Goal: Information Seeking & Learning: Learn about a topic

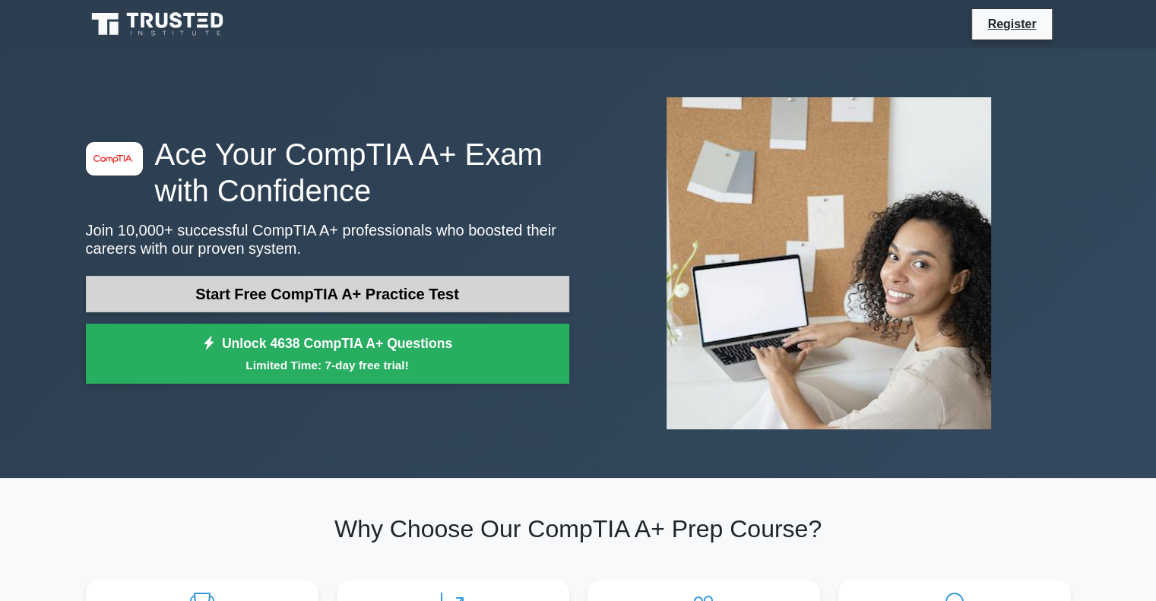
click at [359, 286] on link "Start Free CompTIA A+ Practice Test" at bounding box center [327, 294] width 483 height 36
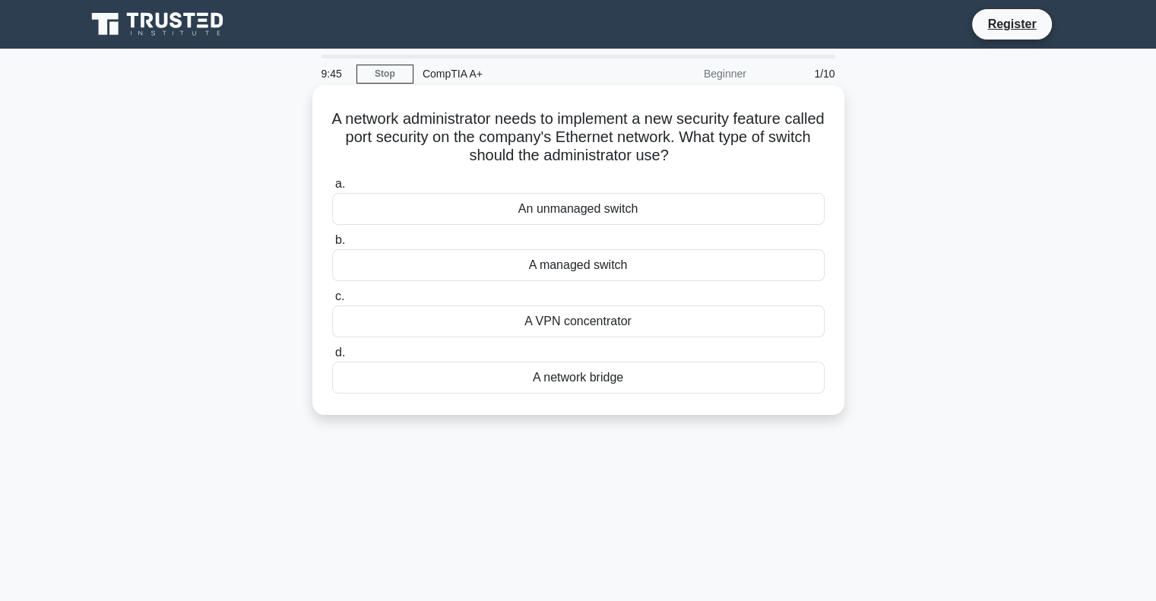
click at [572, 369] on div "A network bridge" at bounding box center [578, 378] width 492 height 32
click at [332, 358] on input "d. A network bridge" at bounding box center [332, 353] width 0 height 10
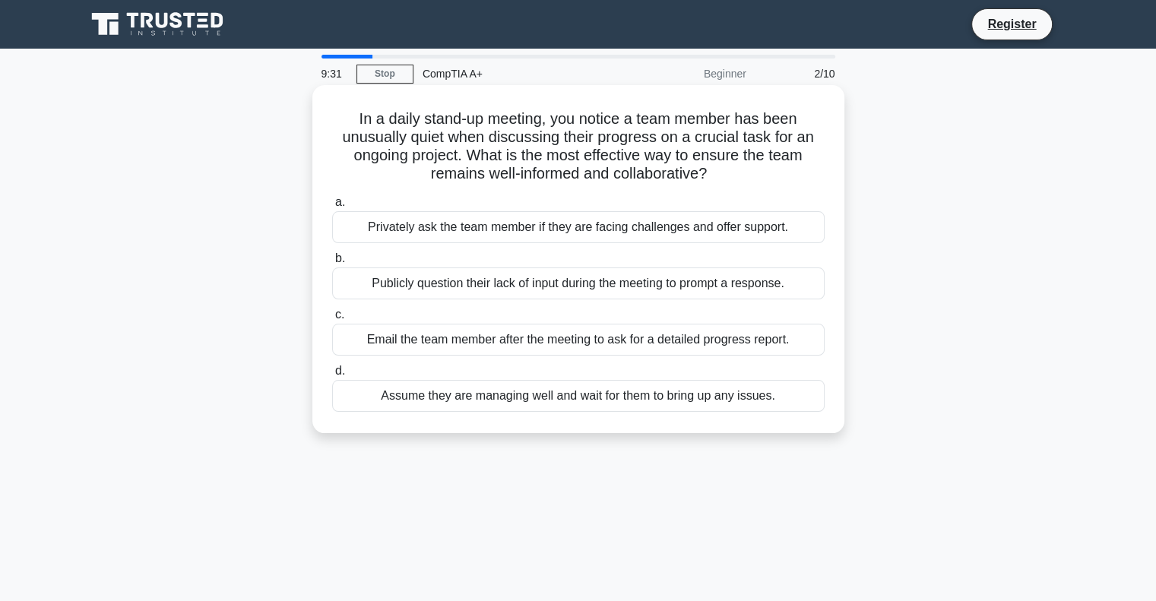
click at [631, 234] on div "Privately ask the team member if they are facing challenges and offer support." at bounding box center [578, 227] width 492 height 32
click at [332, 207] on input "a. Privately ask the team member if they are facing challenges and offer suppor…" at bounding box center [332, 203] width 0 height 10
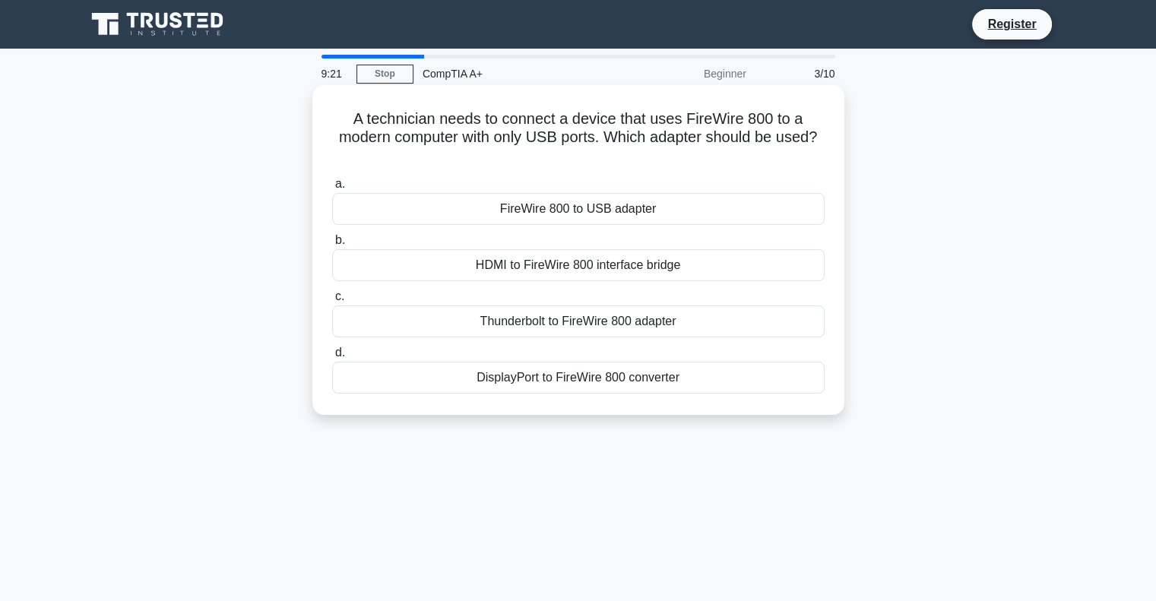
click at [612, 315] on div "Thunderbolt to FireWire 800 adapter" at bounding box center [578, 321] width 492 height 32
click at [332, 302] on input "c. Thunderbolt to FireWire 800 adapter" at bounding box center [332, 297] width 0 height 10
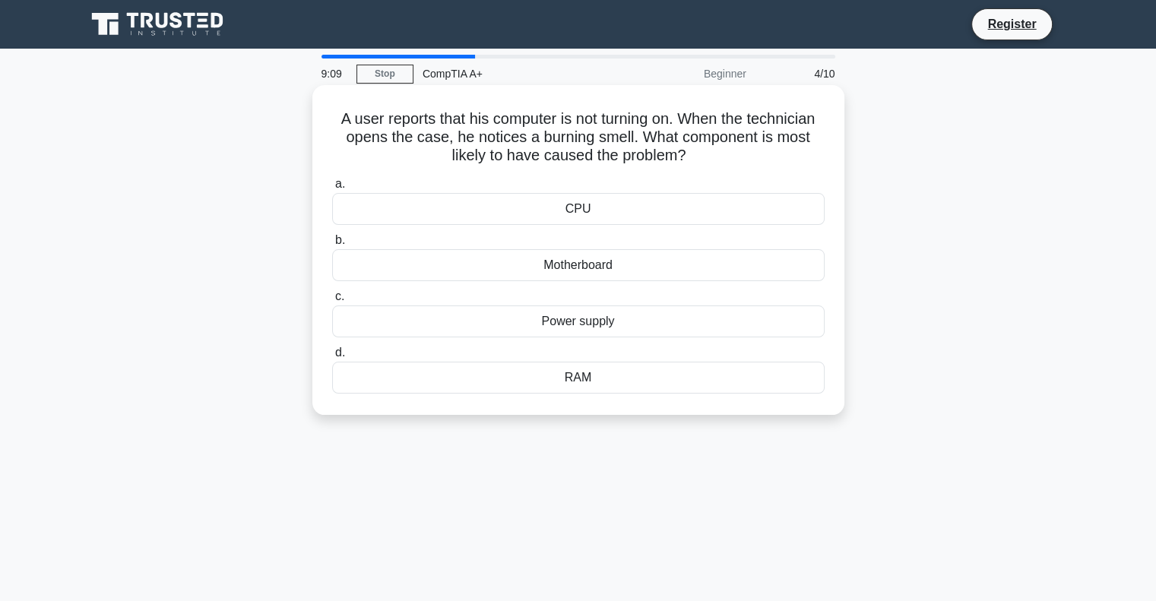
click at [595, 204] on div "CPU" at bounding box center [578, 209] width 492 height 32
click at [332, 189] on input "a. CPU" at bounding box center [332, 184] width 0 height 10
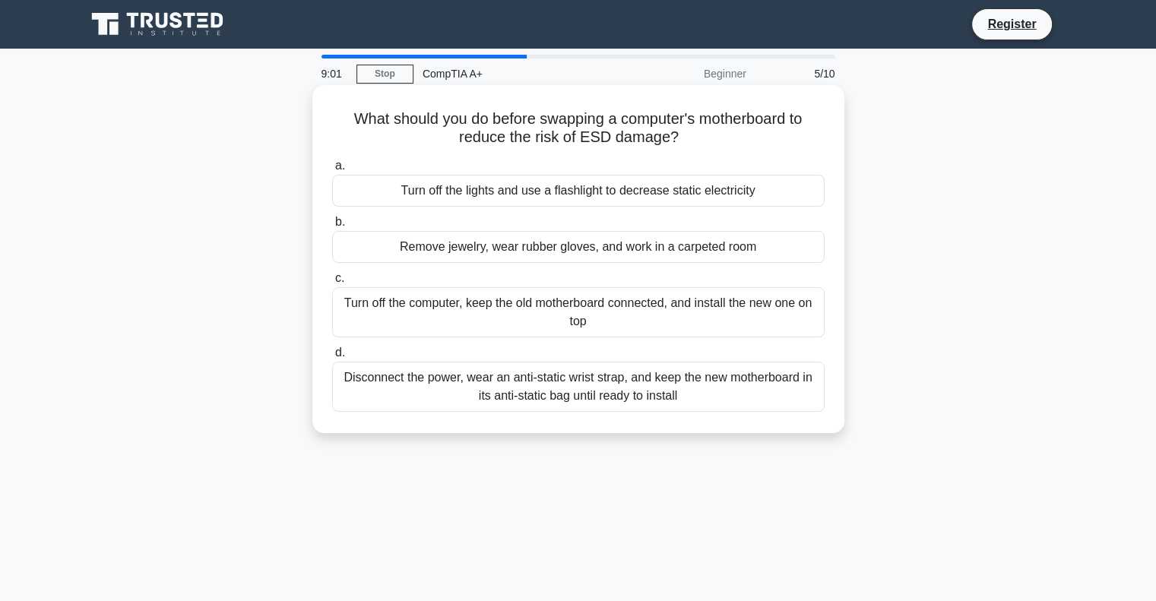
click at [553, 369] on div "Disconnect the power, wear an anti-static wrist strap, and keep the new motherb…" at bounding box center [578, 387] width 492 height 50
click at [332, 358] on input "d. Disconnect the power, wear an anti-static wrist strap, and keep the new moth…" at bounding box center [332, 353] width 0 height 10
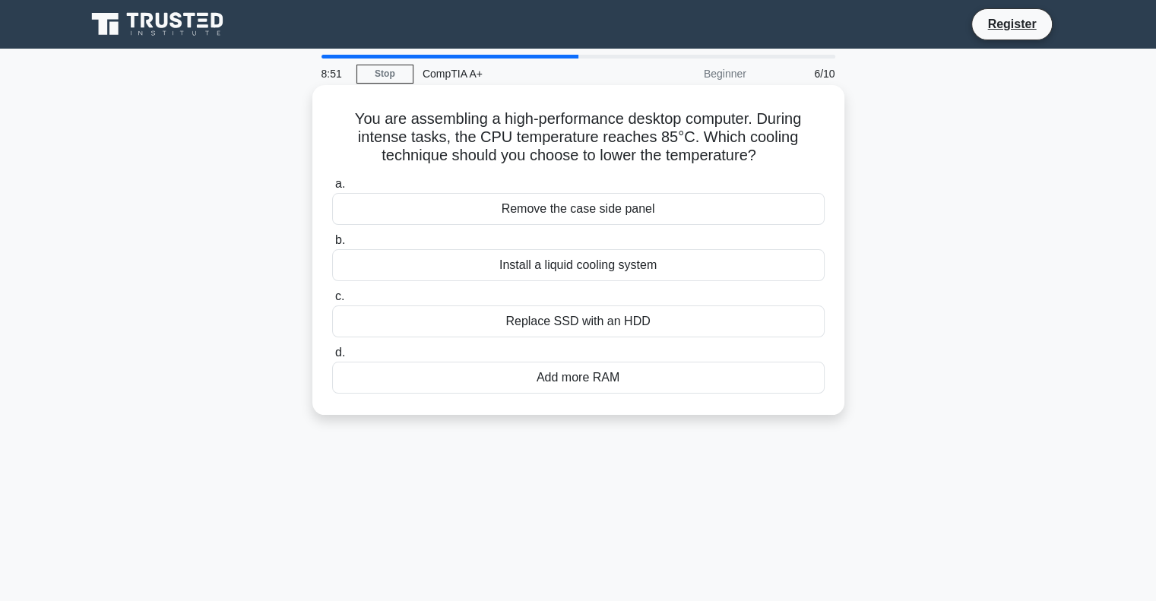
click at [592, 268] on div "Install a liquid cooling system" at bounding box center [578, 265] width 492 height 32
click at [332, 245] on input "b. Install a liquid cooling system" at bounding box center [332, 241] width 0 height 10
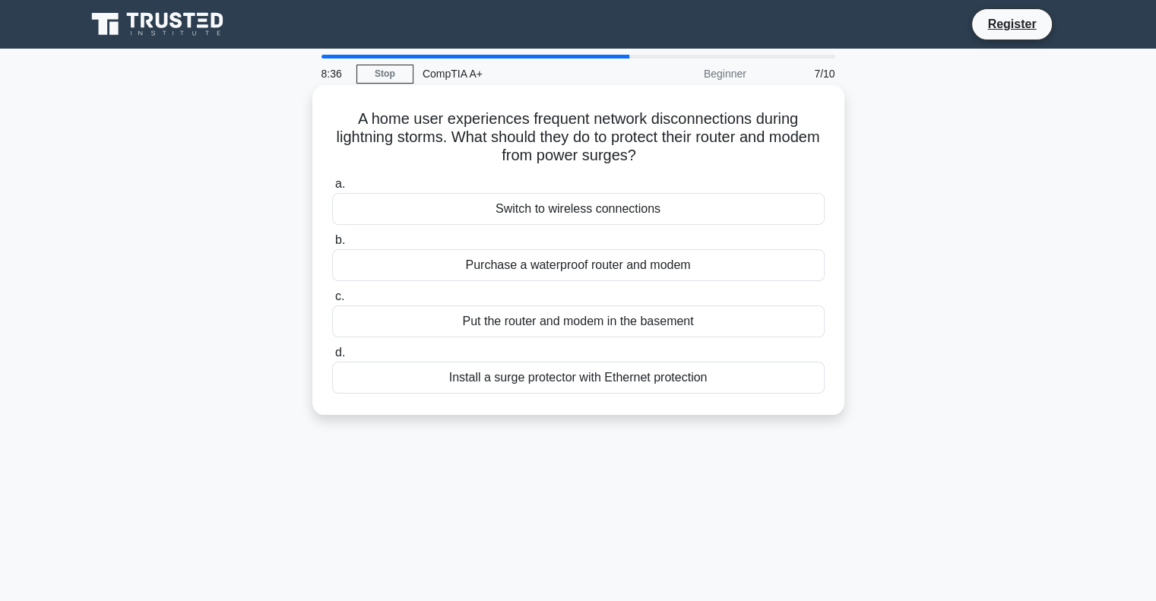
click at [584, 375] on div "Install a surge protector with Ethernet protection" at bounding box center [578, 378] width 492 height 32
click at [332, 358] on input "d. Install a surge protector with Ethernet protection" at bounding box center [332, 353] width 0 height 10
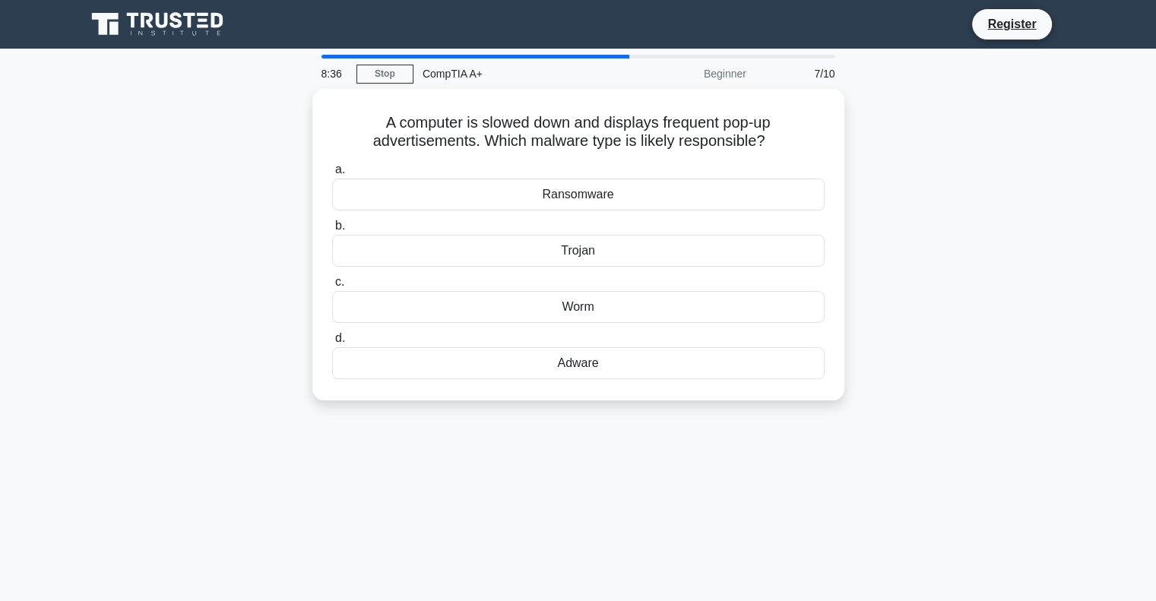
click at [584, 375] on div "Adware" at bounding box center [578, 363] width 492 height 32
click at [332, 343] on input "d. Adware" at bounding box center [332, 339] width 0 height 10
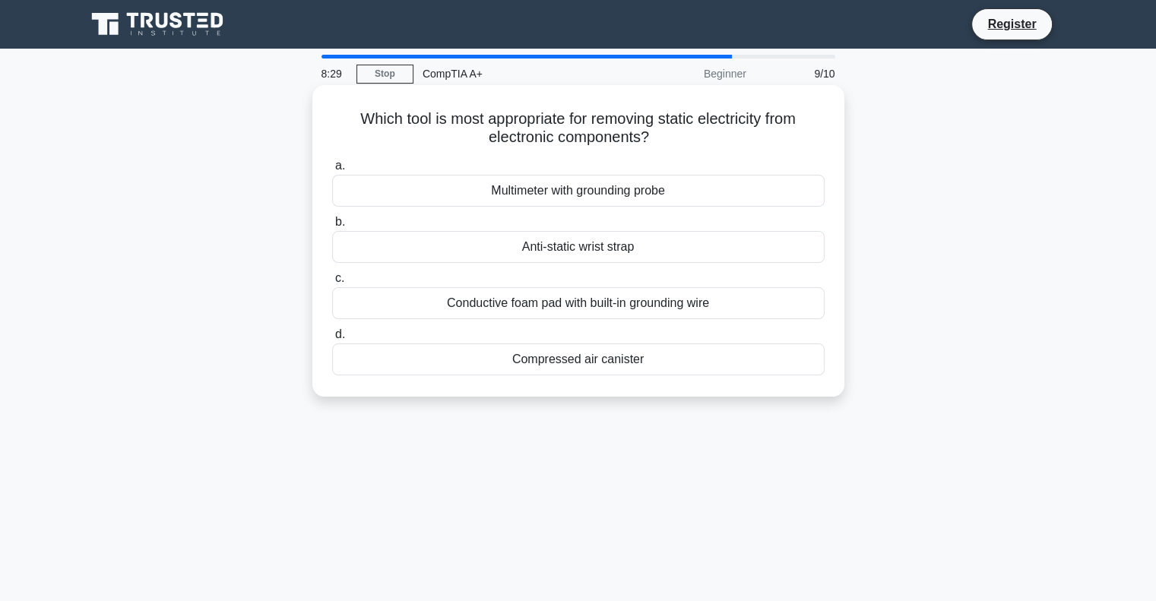
click at [554, 249] on div "Anti-static wrist strap" at bounding box center [578, 247] width 492 height 32
click at [332, 227] on input "b. Anti-static wrist strap" at bounding box center [332, 222] width 0 height 10
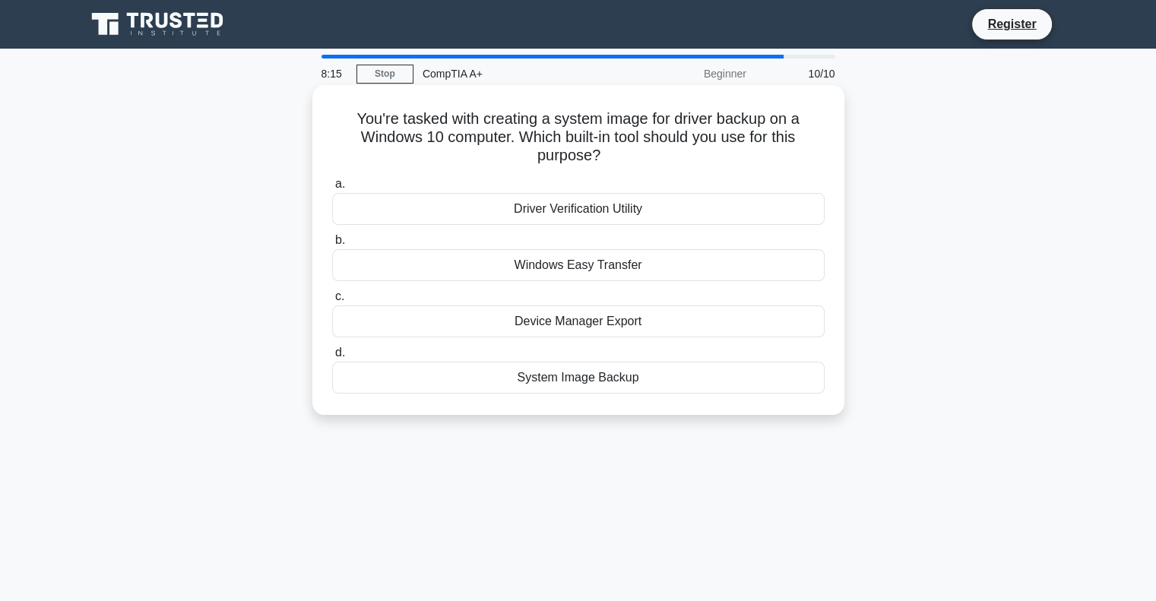
click at [559, 206] on div "Driver Verification Utility" at bounding box center [578, 209] width 492 height 32
click at [332, 189] on input "a. Driver Verification Utility" at bounding box center [332, 184] width 0 height 10
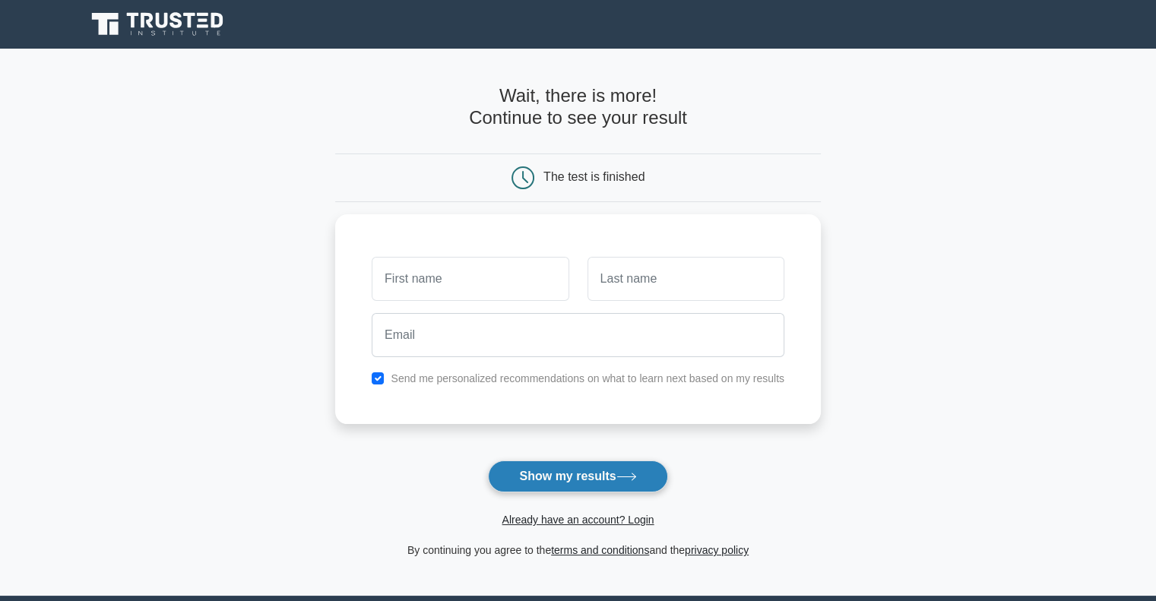
click at [578, 470] on button "Show my results" at bounding box center [577, 476] width 179 height 32
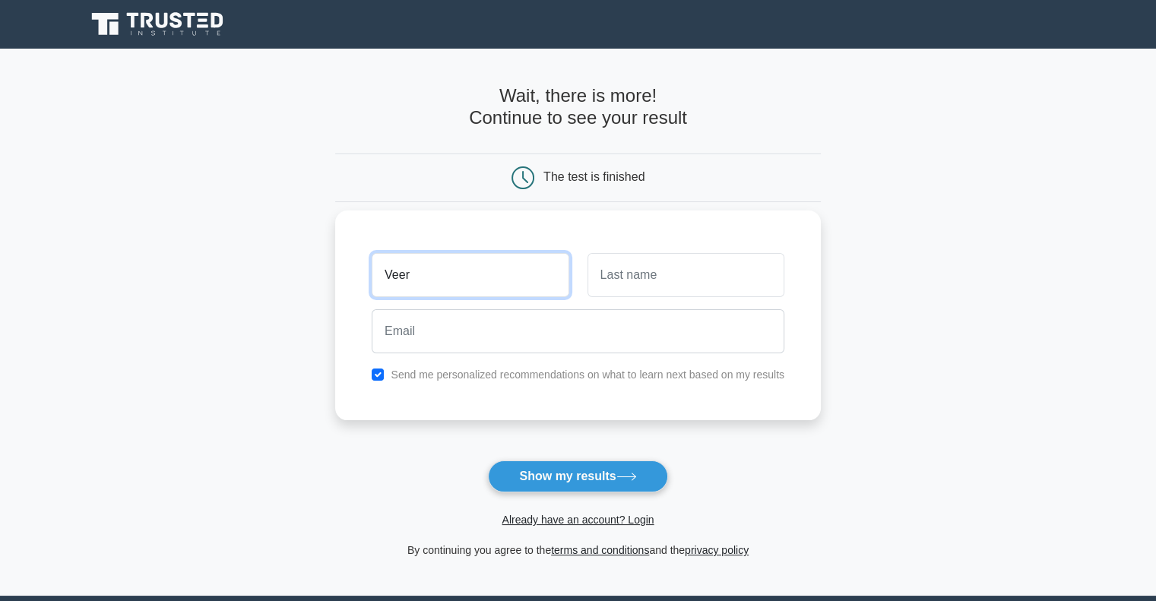
type input "Veer"
click at [616, 267] on input "text" at bounding box center [685, 275] width 197 height 44
type input "Narotam"
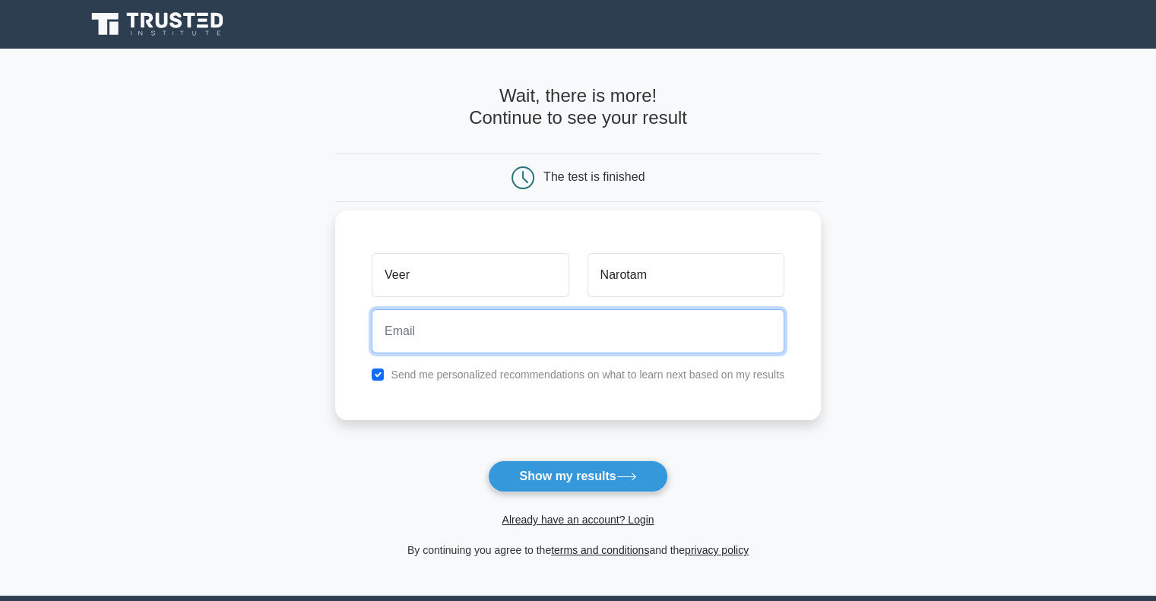
click at [554, 321] on input "email" at bounding box center [578, 331] width 413 height 44
type input "veerjatin28@gmail.com"
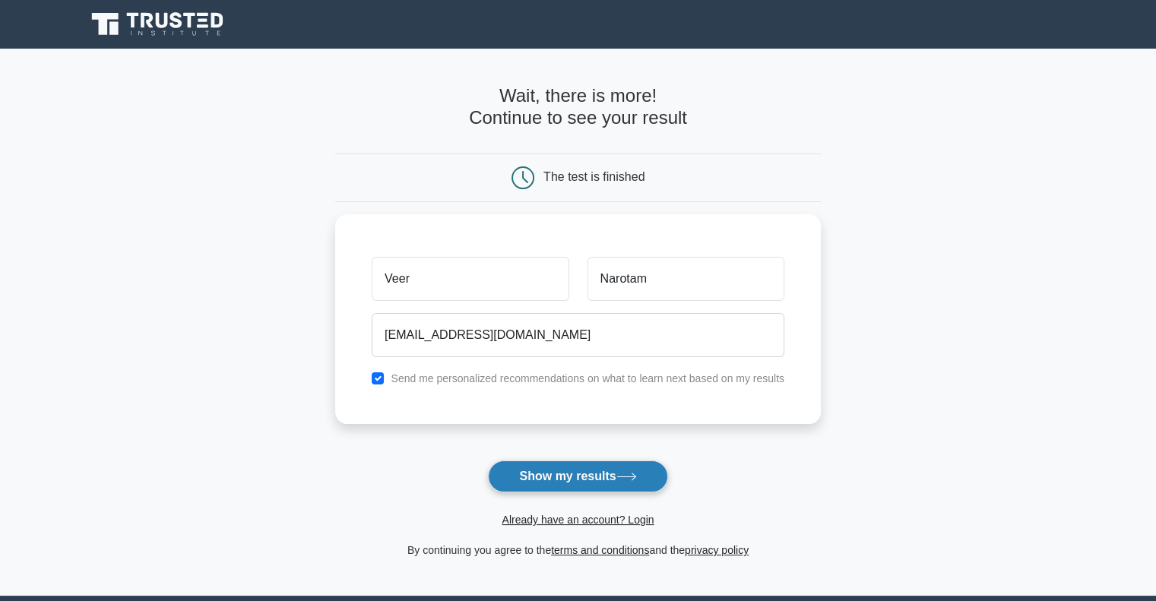
click at [585, 474] on button "Show my results" at bounding box center [577, 476] width 179 height 32
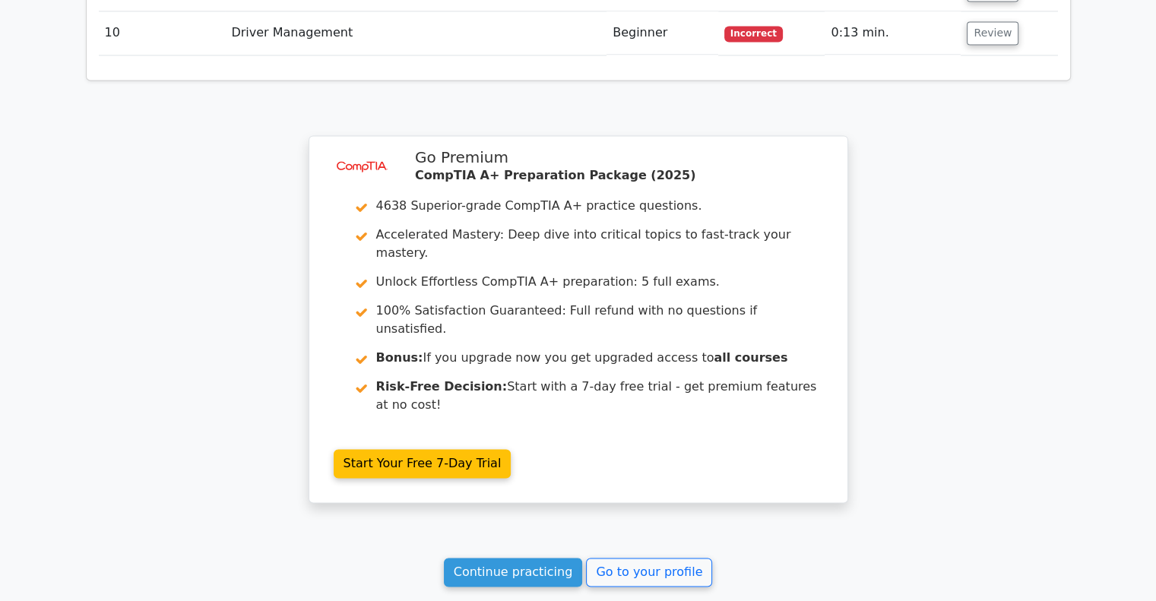
scroll to position [2216, 0]
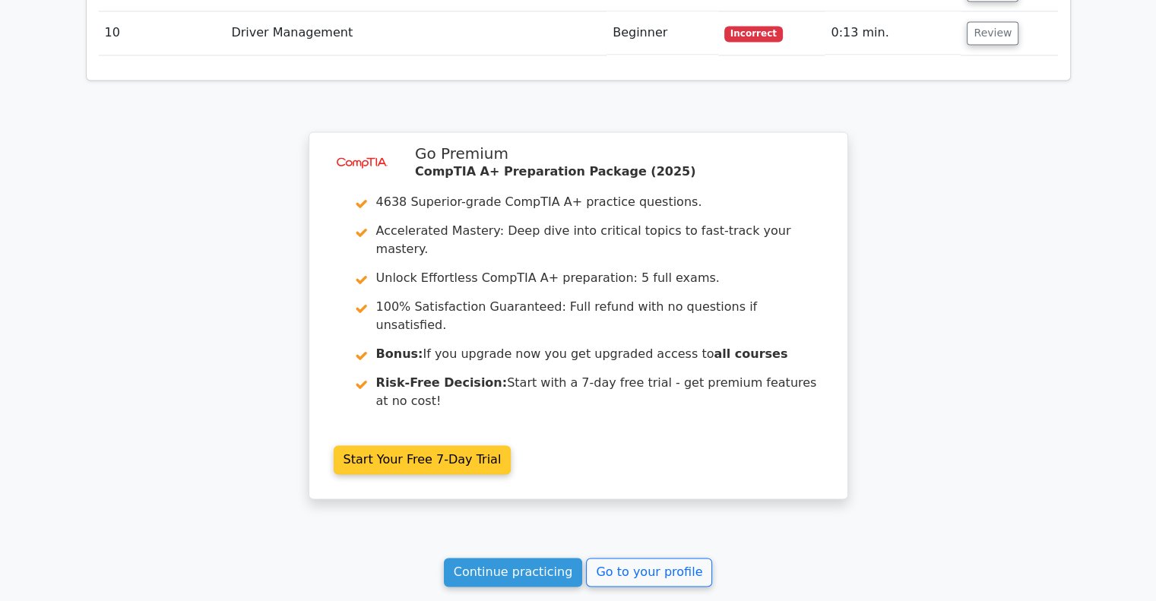
click at [429, 445] on link "Start Your Free 7-Day Trial" at bounding box center [423, 459] width 178 height 29
